Goal: Find specific page/section: Find specific page/section

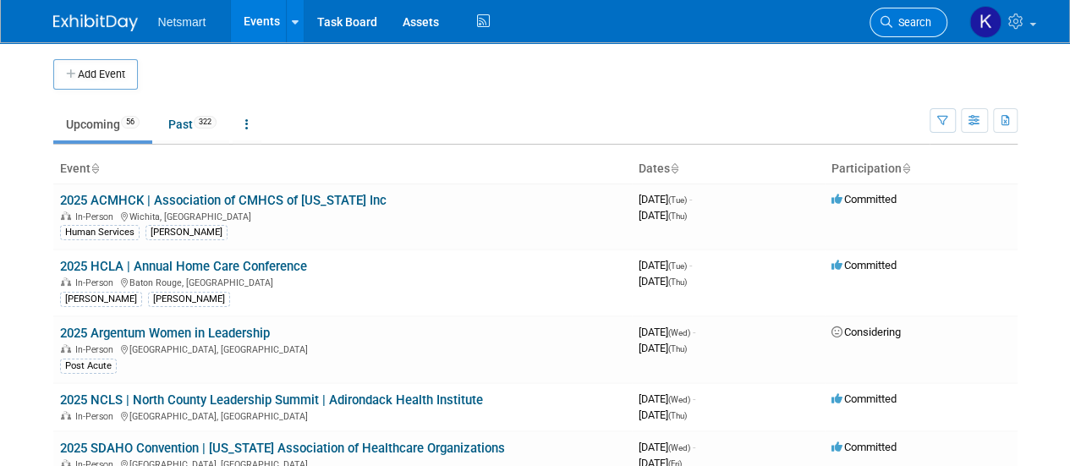
click at [907, 17] on span "Search" at bounding box center [912, 22] width 39 height 13
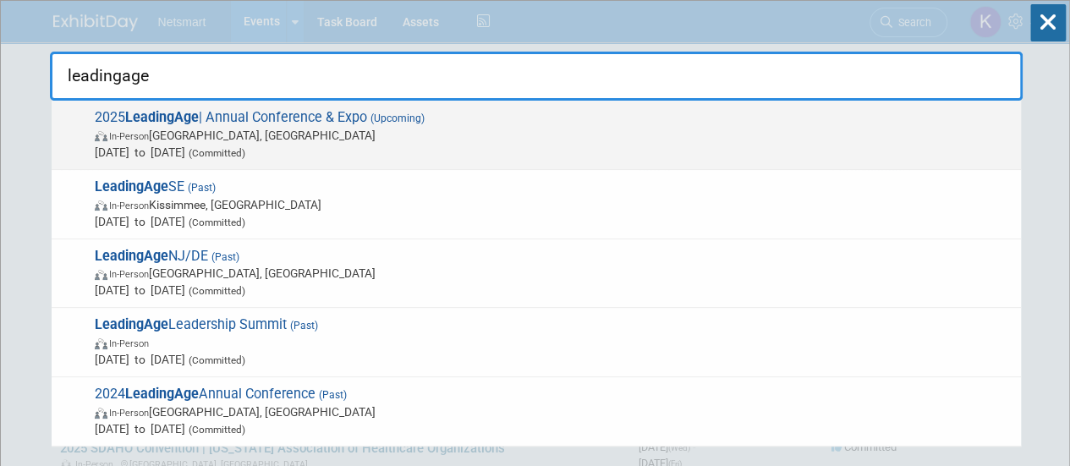
type input "leadingage"
click at [436, 106] on div "2025 LeadingAge | Annual Conference & Expo (Upcoming) In-Person [GEOGRAPHIC_DAT…" at bounding box center [537, 135] width 970 height 69
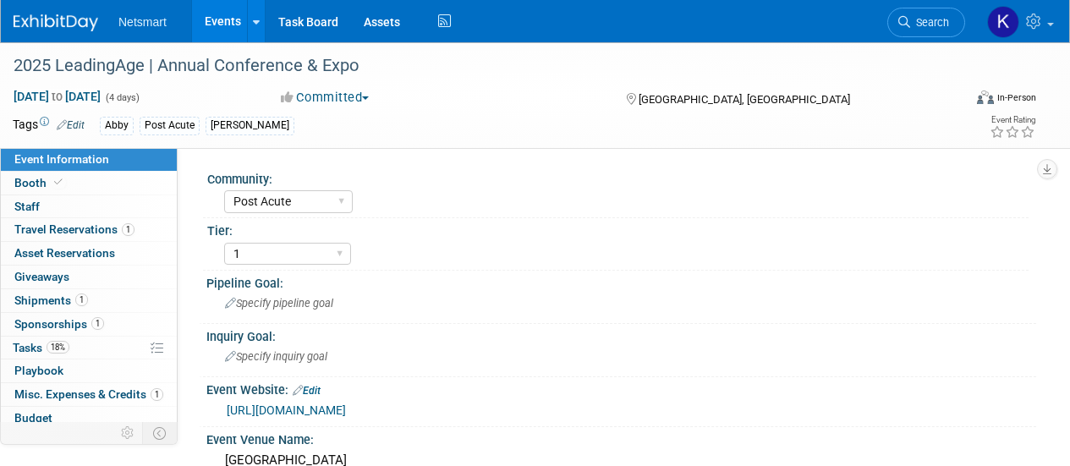
select select "Post Acute"
select select "1"
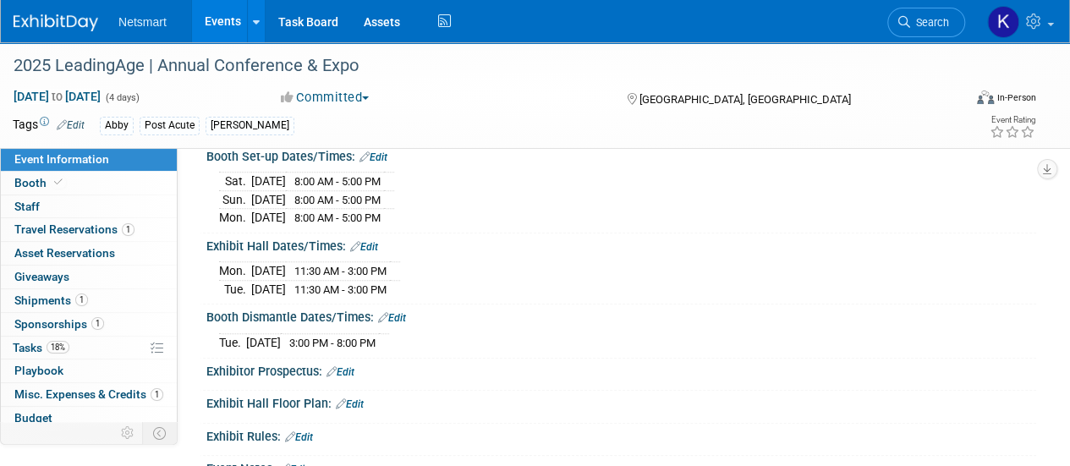
scroll to position [819, 0]
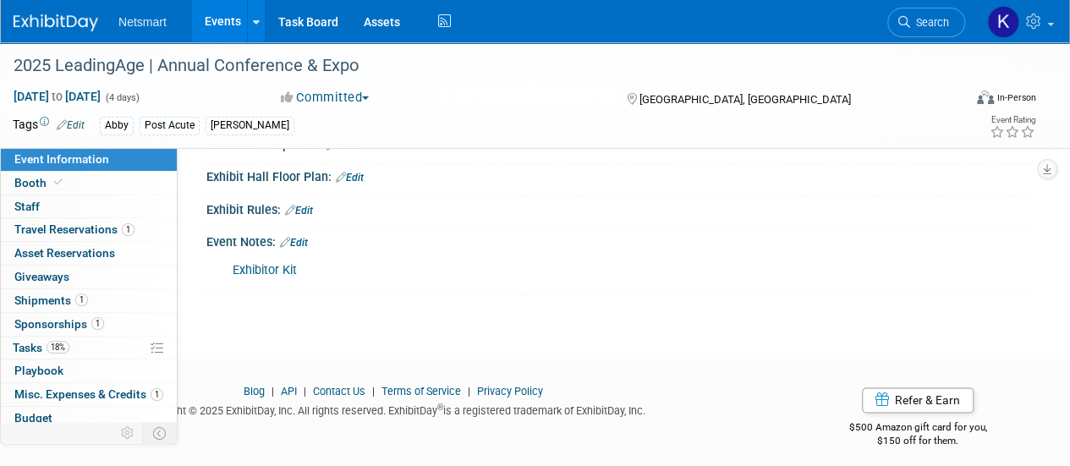
click at [250, 264] on link "Exhibitor Kit" at bounding box center [265, 270] width 64 height 14
